Goal: Task Accomplishment & Management: Use online tool/utility

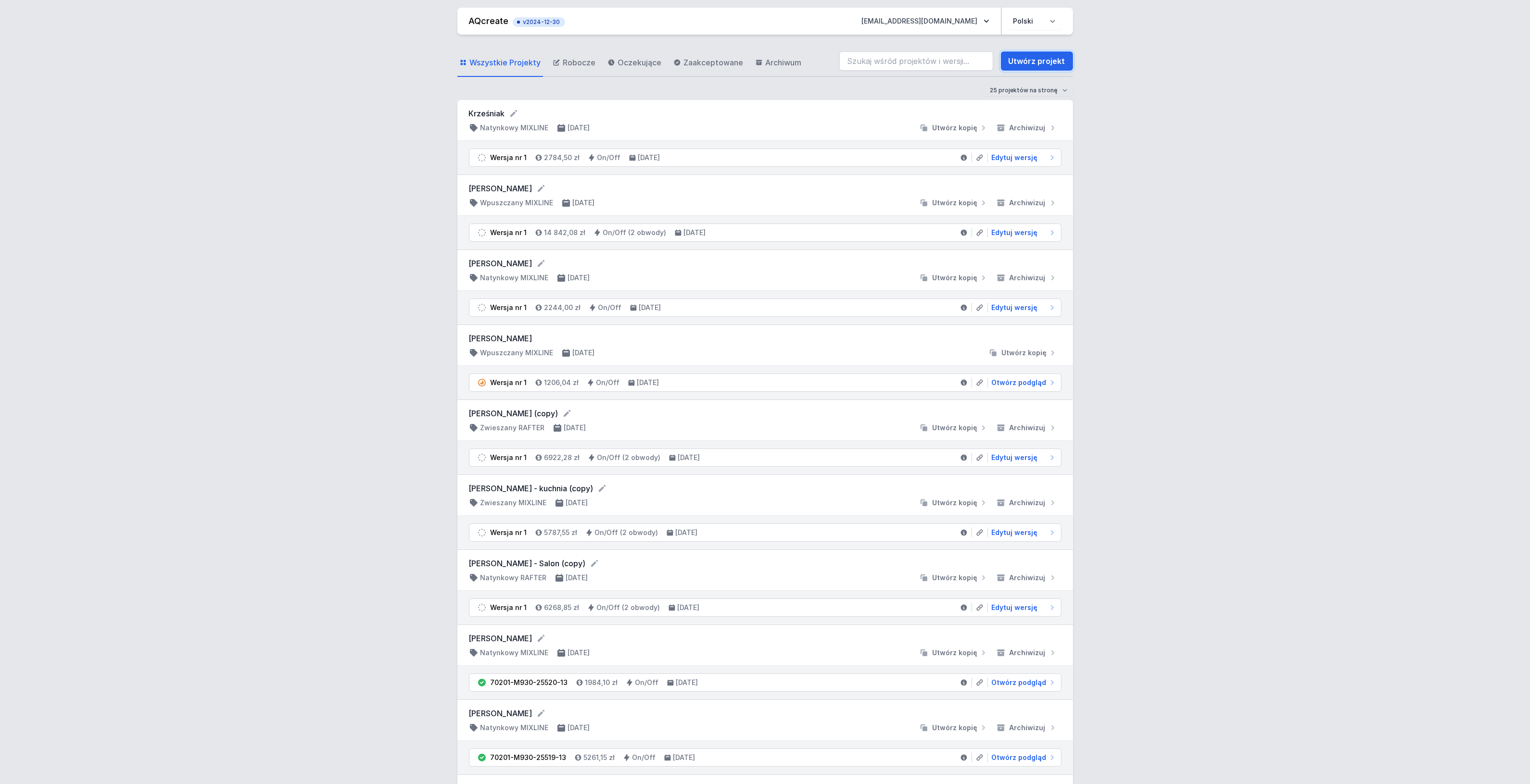
click at [1020, 65] on link "Utwórz projekt" at bounding box center [1037, 61] width 72 height 19
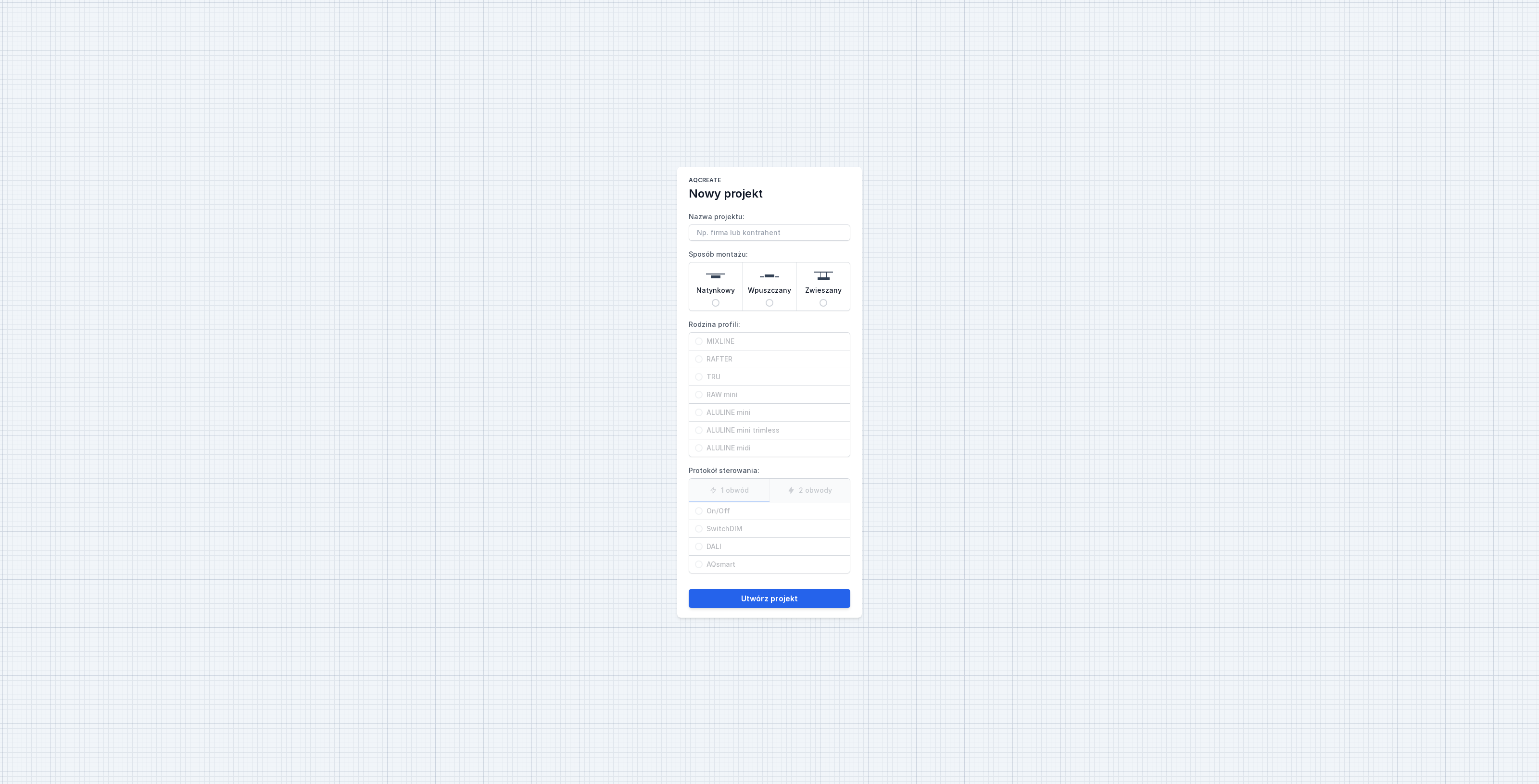
click at [767, 305] on input "Wpuszczany" at bounding box center [770, 303] width 8 height 8
radio input "true"
click at [696, 373] on input "TRU" at bounding box center [698, 377] width 8 height 8
radio input "true"
click at [697, 512] on input "On/Off" at bounding box center [698, 511] width 8 height 8
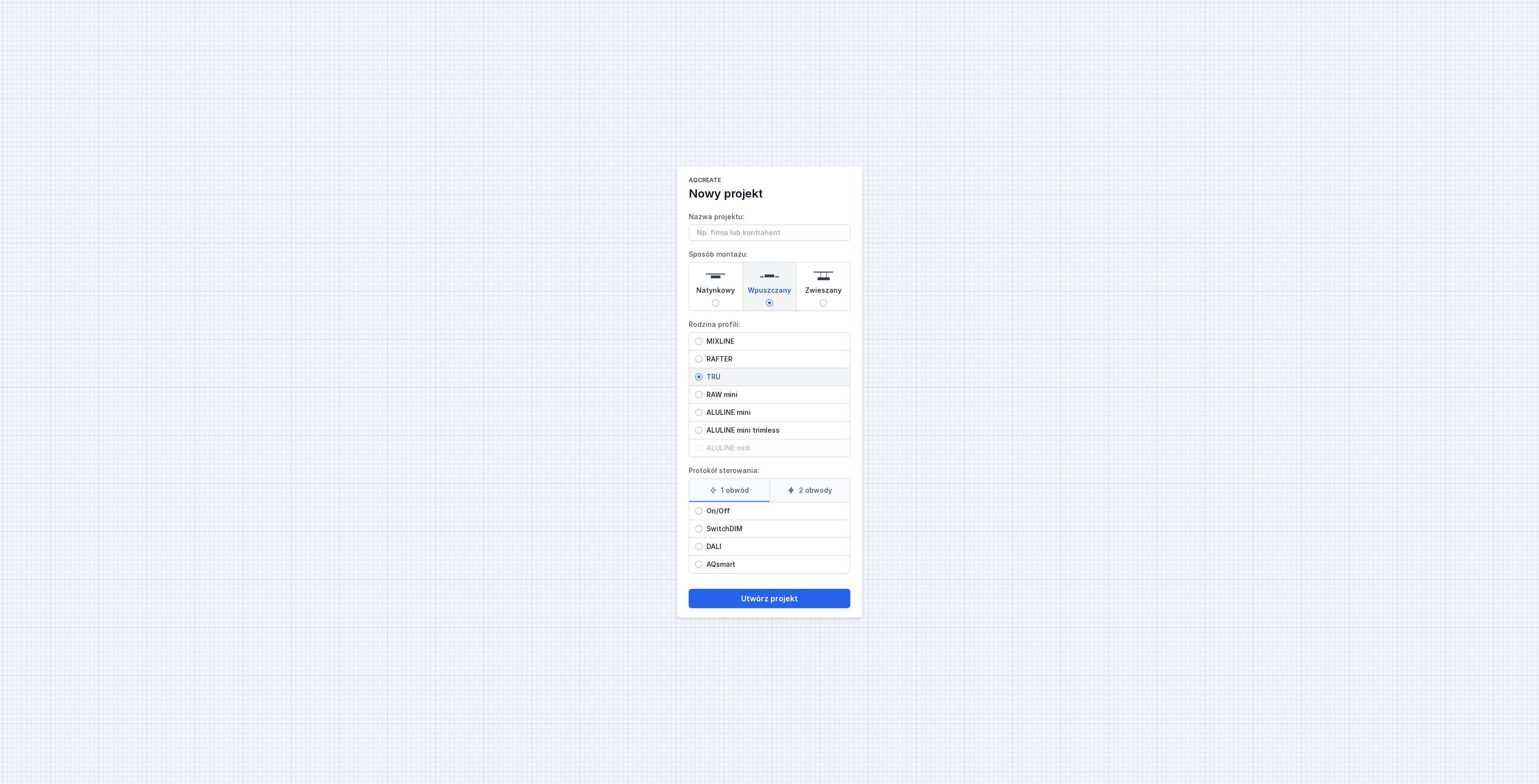
radio input "true"
click at [766, 602] on button "Utwórz projekt" at bounding box center [770, 598] width 161 height 19
click at [725, 236] on input "Nazwa projektu:" at bounding box center [770, 232] width 161 height 16
type input "ZAG Architekci"
click at [780, 611] on main "AQcreate Nowy projekt Nazwa projektu: ZAG Architekci Sposób montażu: Natynkowy …" at bounding box center [769, 392] width 185 height 451
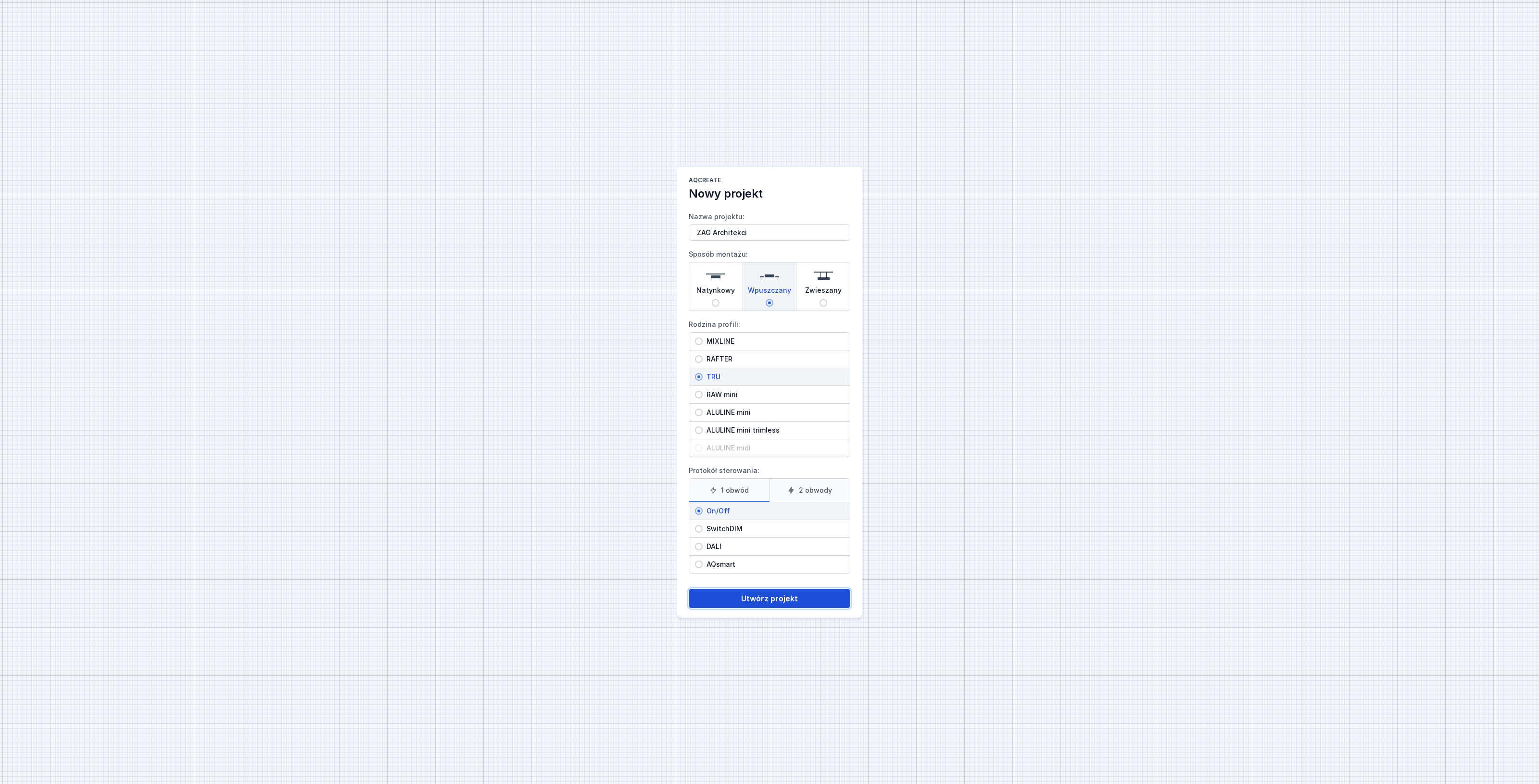
click at [780, 599] on button "Utwórz projekt" at bounding box center [770, 598] width 161 height 19
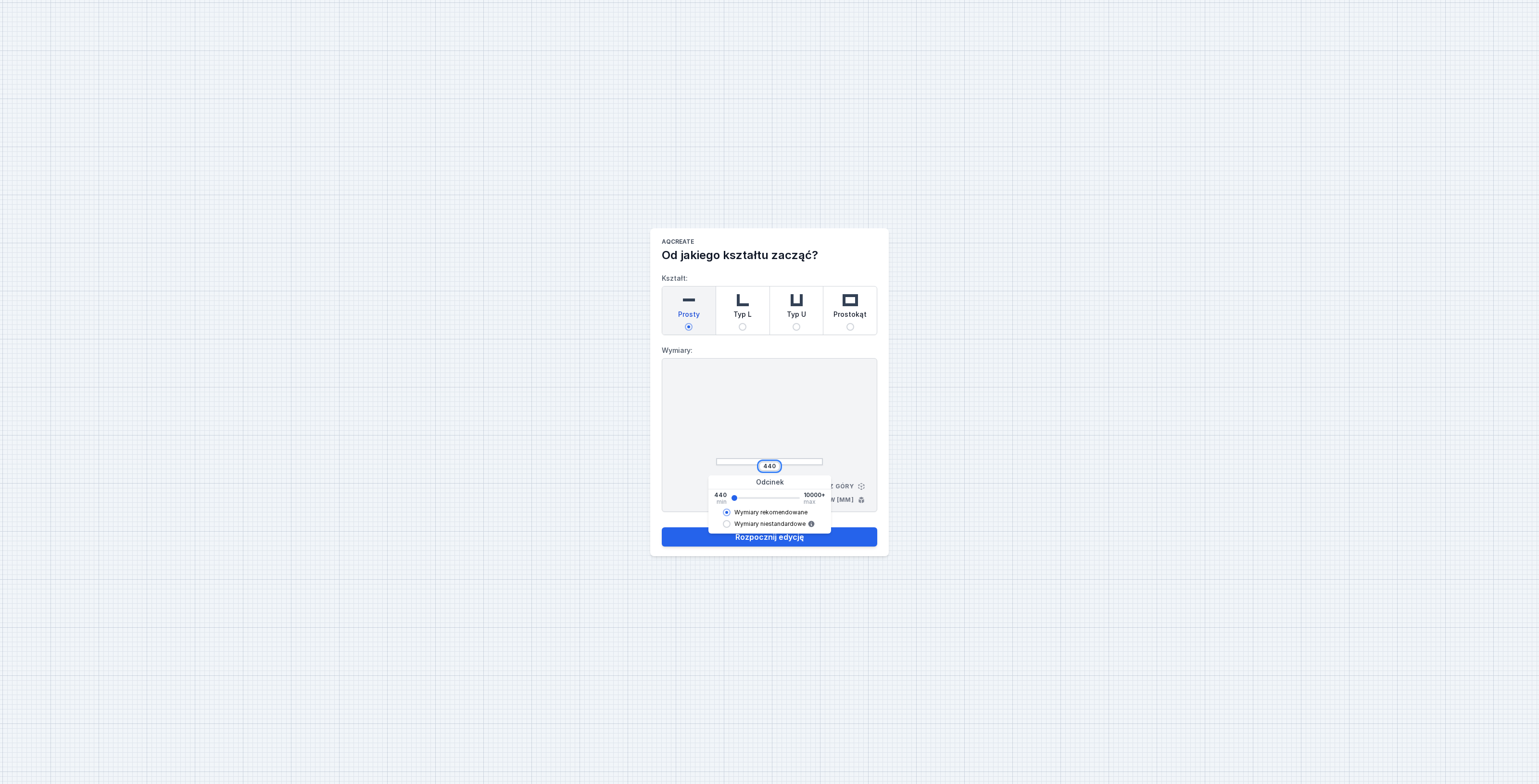
drag, startPoint x: 775, startPoint y: 469, endPoint x: 746, endPoint y: 465, distance: 29.3
click at [746, 465] on div "440" at bounding box center [770, 466] width 107 height 10
drag, startPoint x: 734, startPoint y: 501, endPoint x: 729, endPoint y: 500, distance: 5.1
click at [731, 499] on input "range" at bounding box center [765, 497] width 69 height 2
click at [732, 498] on input "range" at bounding box center [765, 497] width 69 height 2
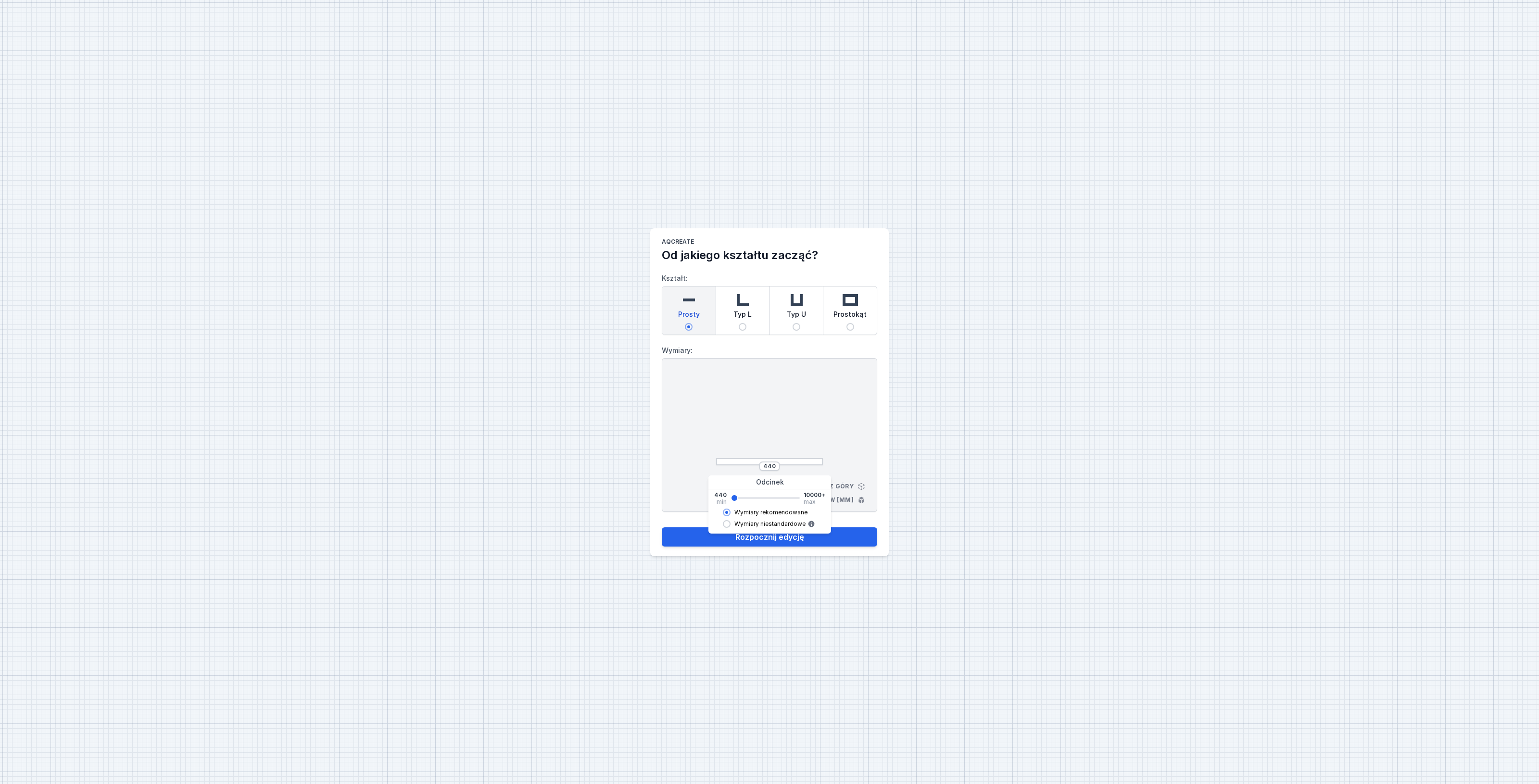
click at [726, 524] on input "Wymiary niestandardowe" at bounding box center [726, 524] width 8 height 8
radio input "true"
radio input "false"
click at [791, 541] on button "Rozpocznij edycję" at bounding box center [770, 537] width 216 height 19
select select "M"
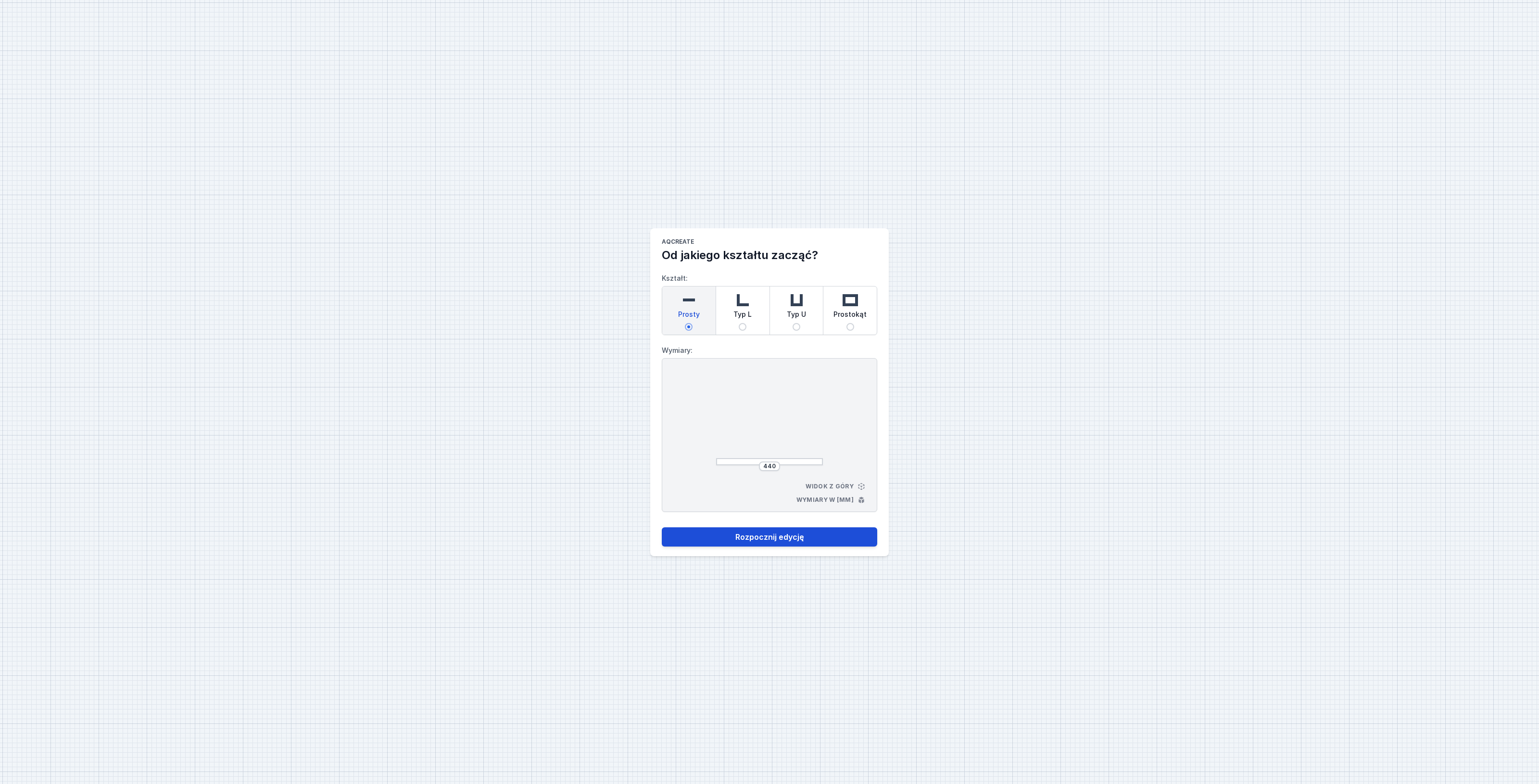
select select "3000"
select select "opal"
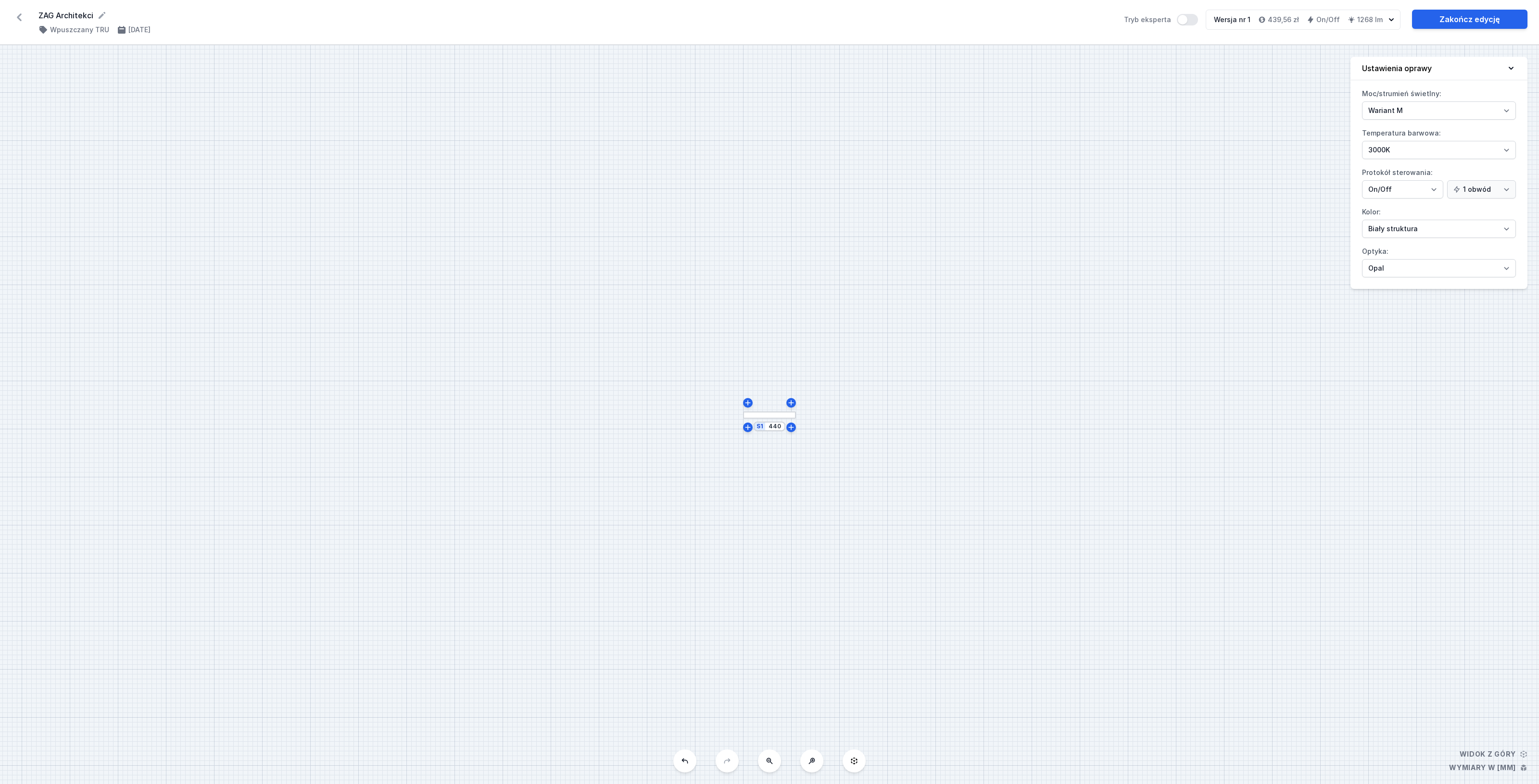
click at [781, 432] on div "S1 440" at bounding box center [770, 414] width 1539 height 739
drag, startPoint x: 777, startPoint y: 426, endPoint x: 751, endPoint y: 426, distance: 26.0
click at [789, 411] on div "S1 440" at bounding box center [789, 411] width 0 height 0
drag, startPoint x: 731, startPoint y: 457, endPoint x: 725, endPoint y: 457, distance: 6.0
click at [731, 457] on input "range" at bounding box center [765, 458] width 69 height 2
